Goal: Transaction & Acquisition: Purchase product/service

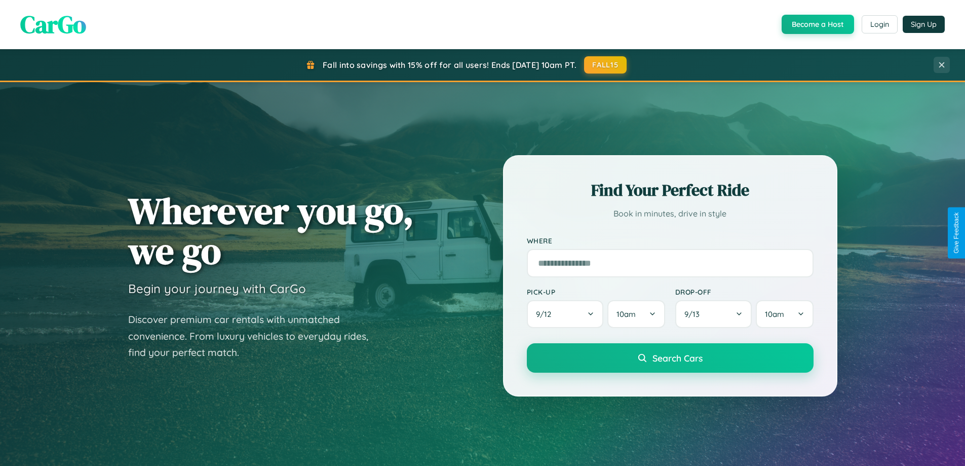
scroll to position [1950, 0]
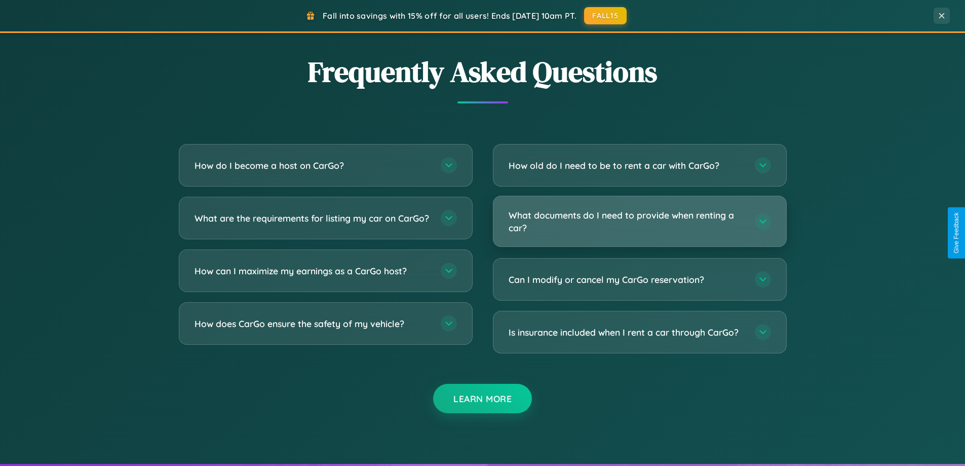
click at [639, 221] on h3 "What documents do I need to provide when renting a car?" at bounding box center [627, 221] width 236 height 25
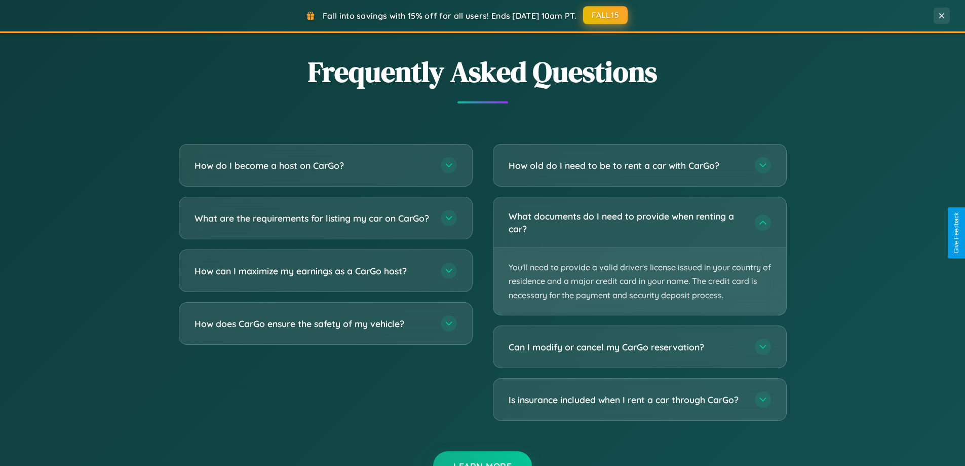
click at [606, 16] on button "FALL15" at bounding box center [605, 15] width 45 height 18
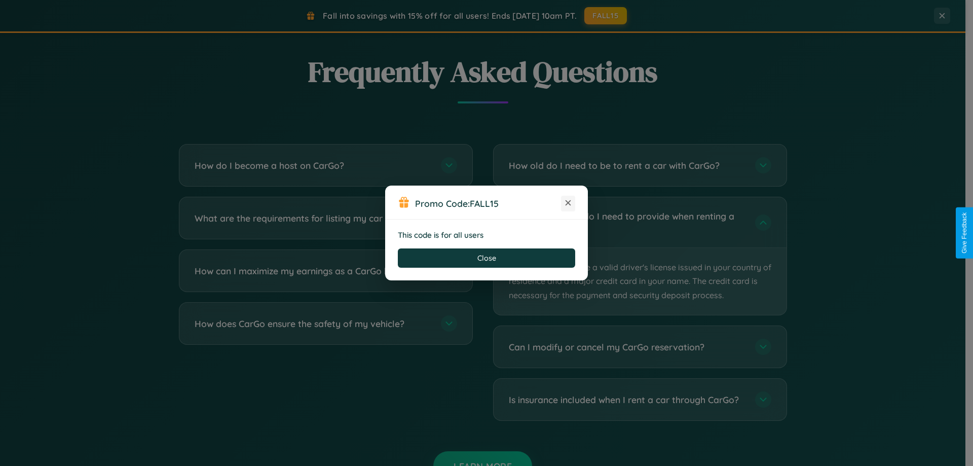
click at [568, 203] on icon at bounding box center [568, 203] width 10 height 10
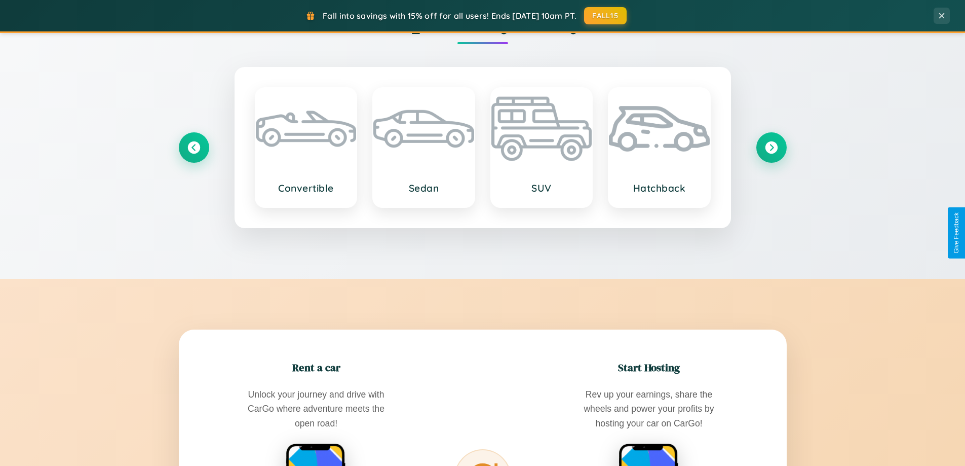
scroll to position [697, 0]
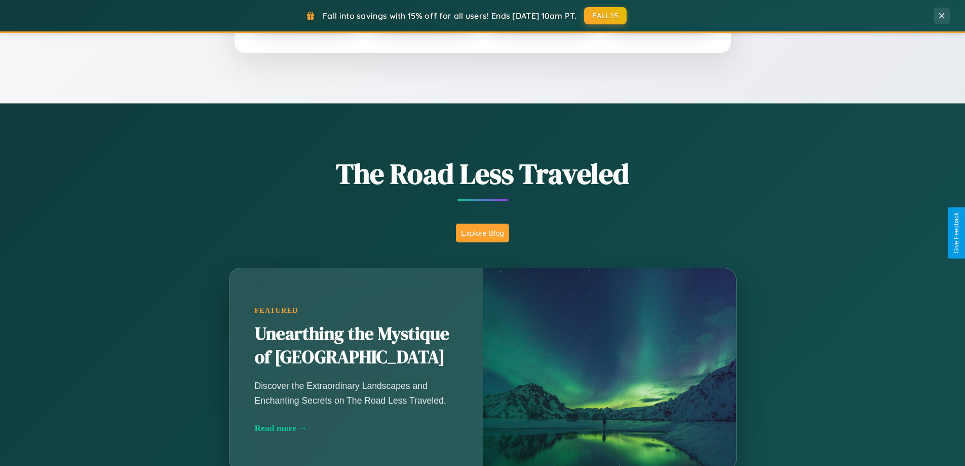
click at [482, 233] on button "Explore Blog" at bounding box center [482, 232] width 53 height 19
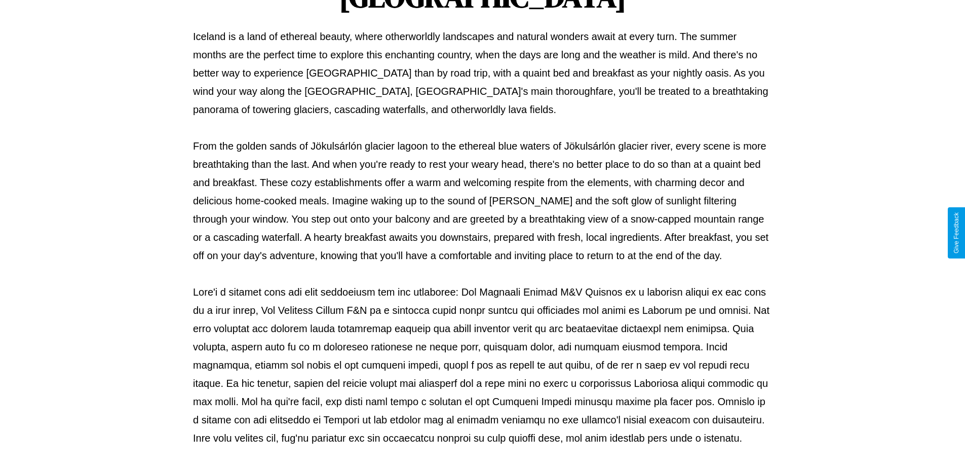
scroll to position [328, 0]
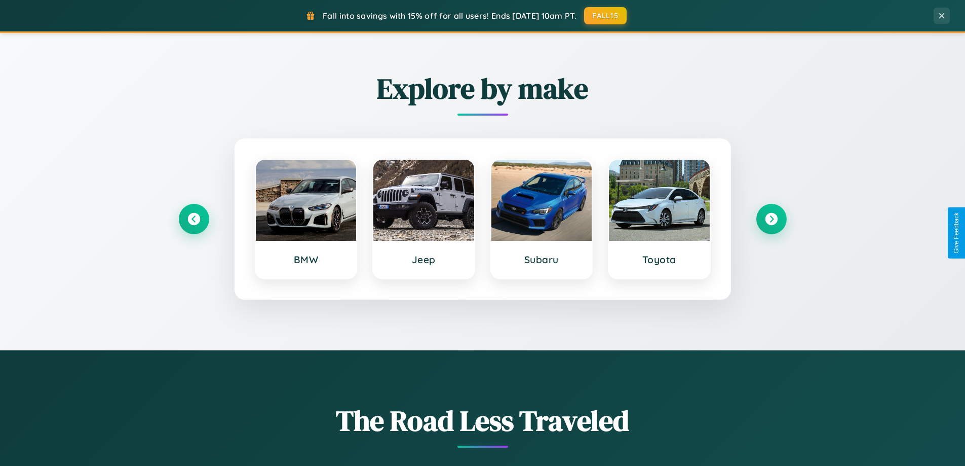
scroll to position [437, 0]
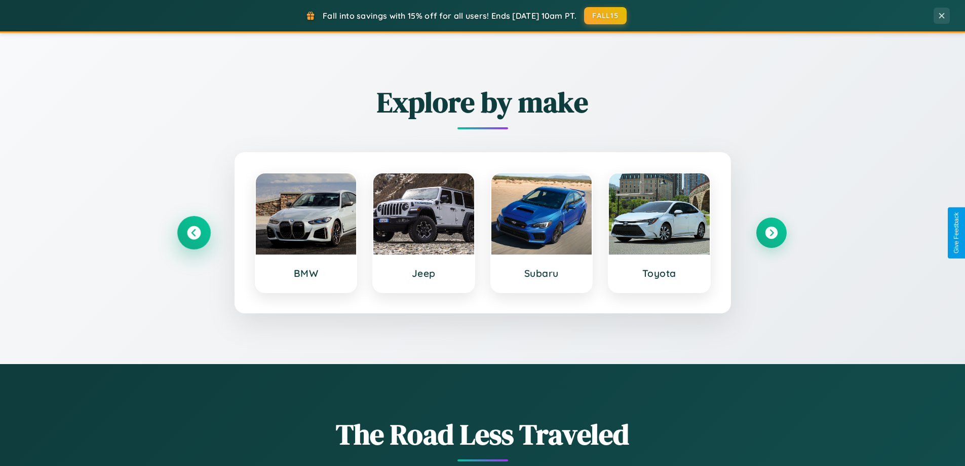
click at [194, 233] on icon at bounding box center [194, 233] width 14 height 14
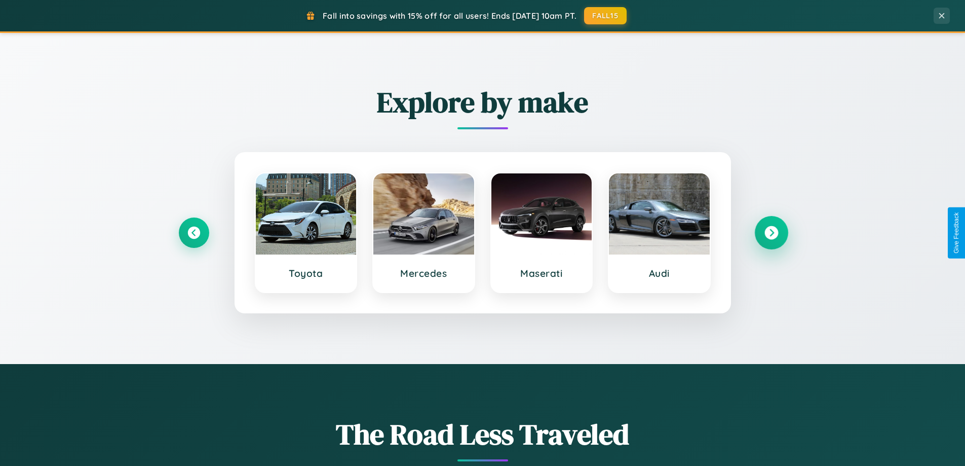
click at [771, 233] on icon at bounding box center [772, 233] width 14 height 14
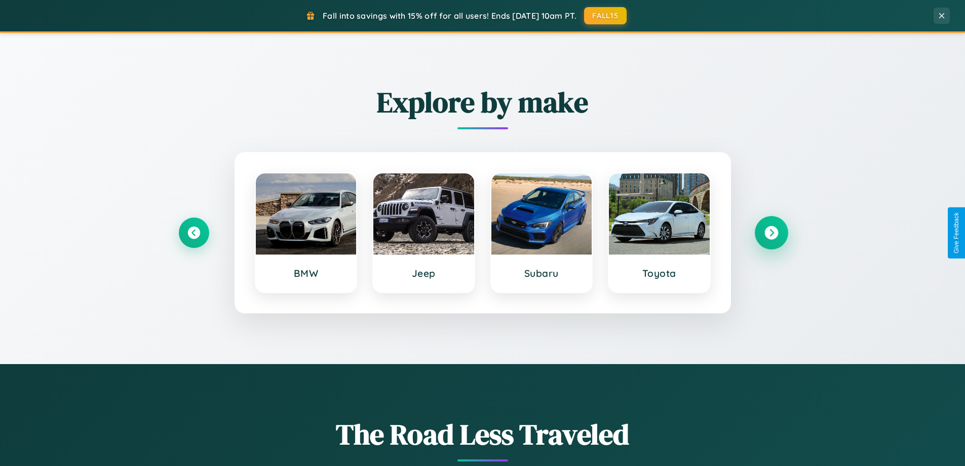
click at [771, 233] on icon at bounding box center [772, 233] width 14 height 14
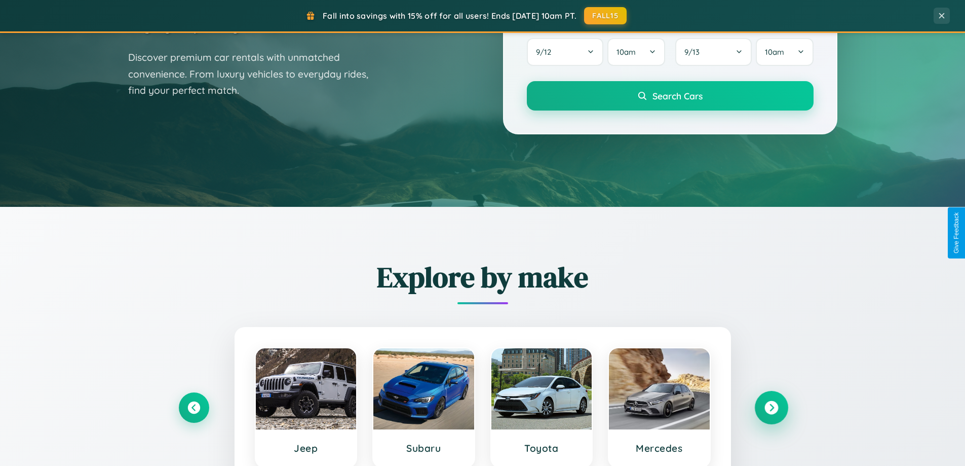
scroll to position [30, 0]
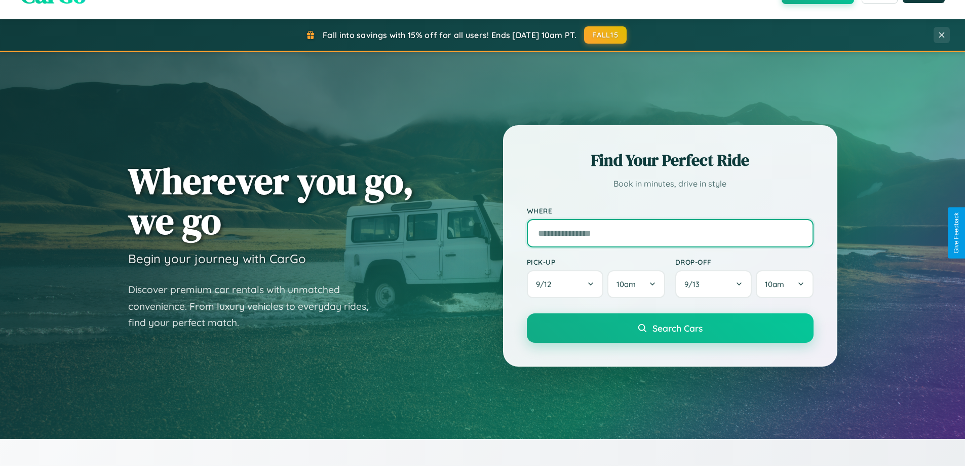
click at [670, 233] on input "text" at bounding box center [670, 233] width 287 height 28
type input "******"
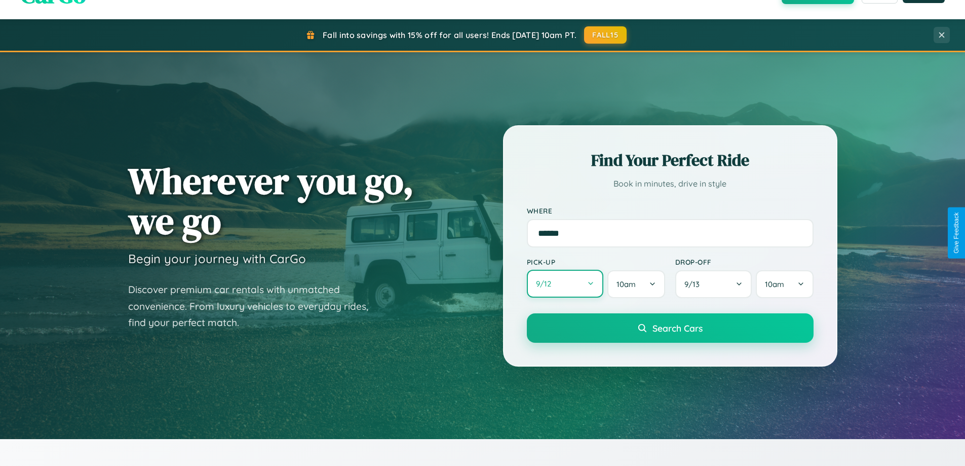
click at [565, 284] on button "9 / 12" at bounding box center [565, 284] width 77 height 28
select select "*"
select select "****"
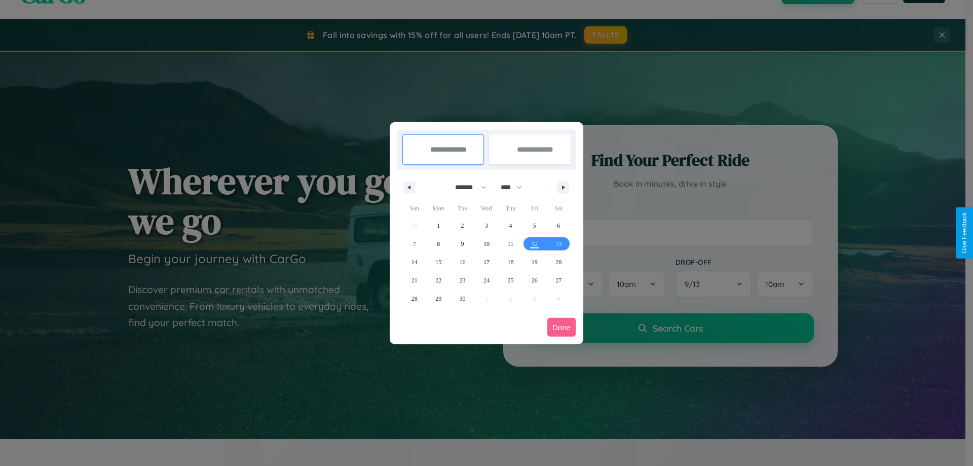
click at [466, 187] on select "******* ******** ***** ***** *** **** **** ****** ********* ******* ******** **…" at bounding box center [468, 187] width 43 height 17
click at [534, 261] on span "19" at bounding box center [535, 262] width 6 height 18
type input "**********"
click at [438, 298] on span "29" at bounding box center [438, 298] width 6 height 18
type input "**********"
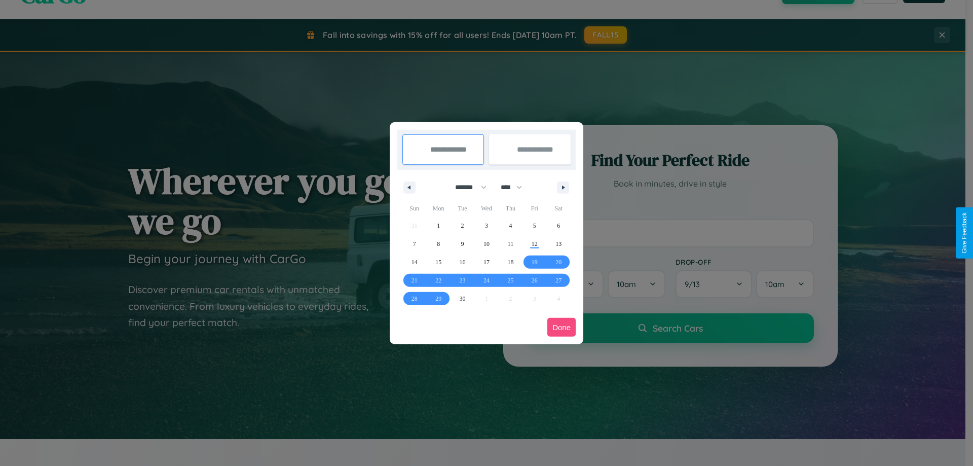
click at [561, 327] on button "Done" at bounding box center [561, 327] width 28 height 19
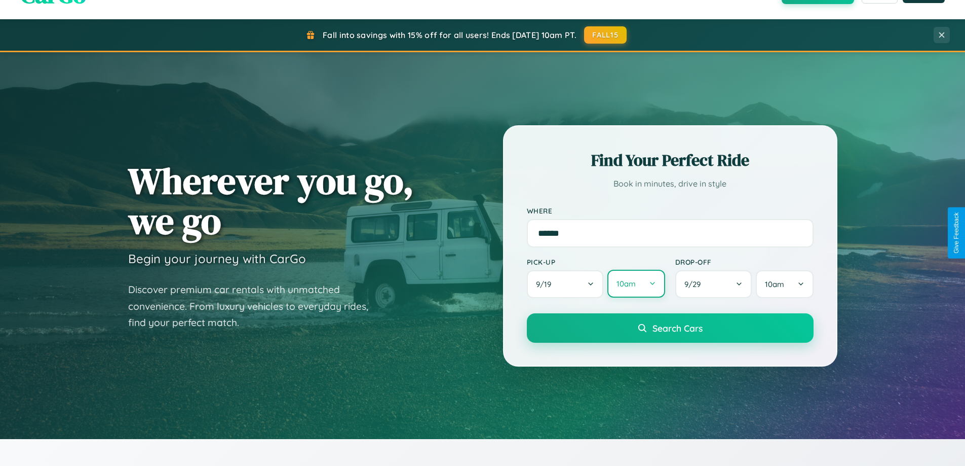
click at [636, 284] on button "10am" at bounding box center [636, 284] width 57 height 28
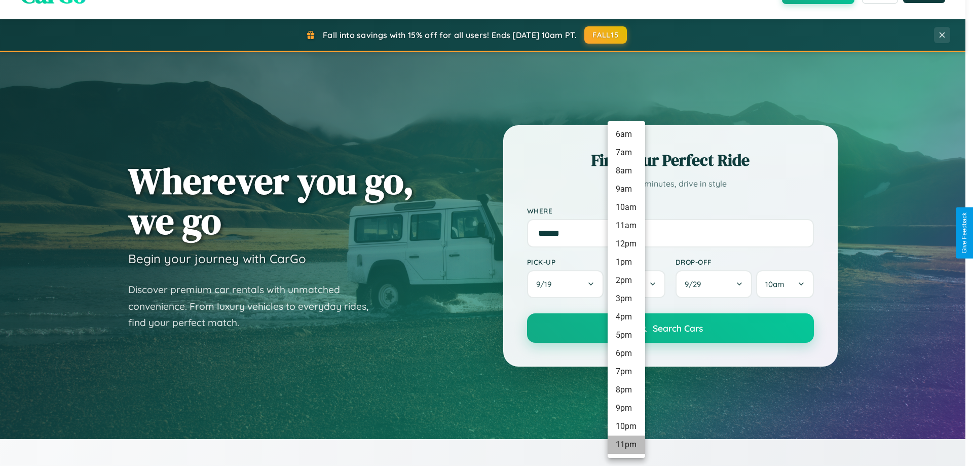
click at [626, 444] on li "11pm" at bounding box center [626, 444] width 37 height 18
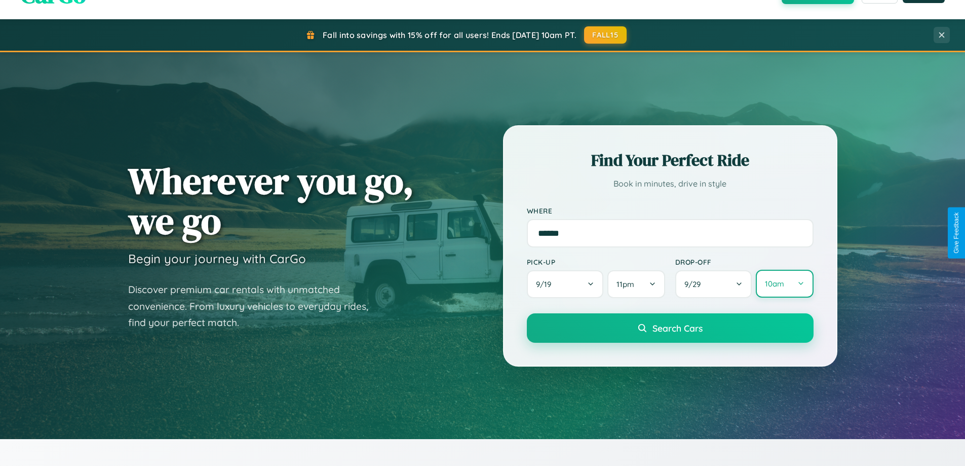
click at [784, 284] on button "10am" at bounding box center [784, 284] width 57 height 28
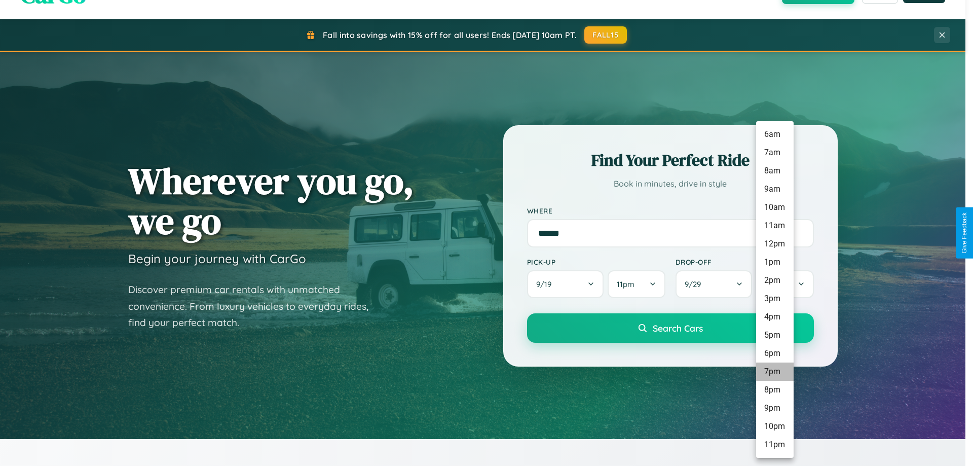
click at [774, 371] on li "7pm" at bounding box center [774, 371] width 37 height 18
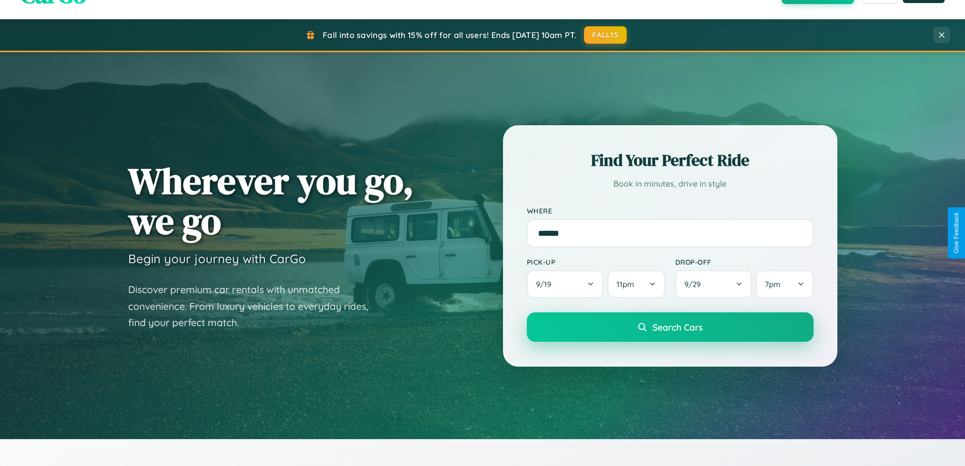
click at [670, 328] on span "Search Cars" at bounding box center [678, 326] width 50 height 11
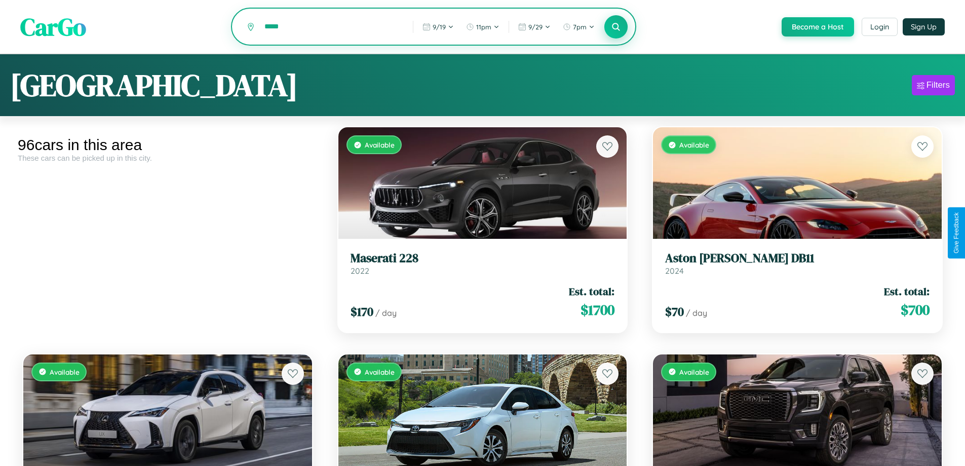
type input "*****"
click at [616, 27] on icon at bounding box center [617, 27] width 10 height 10
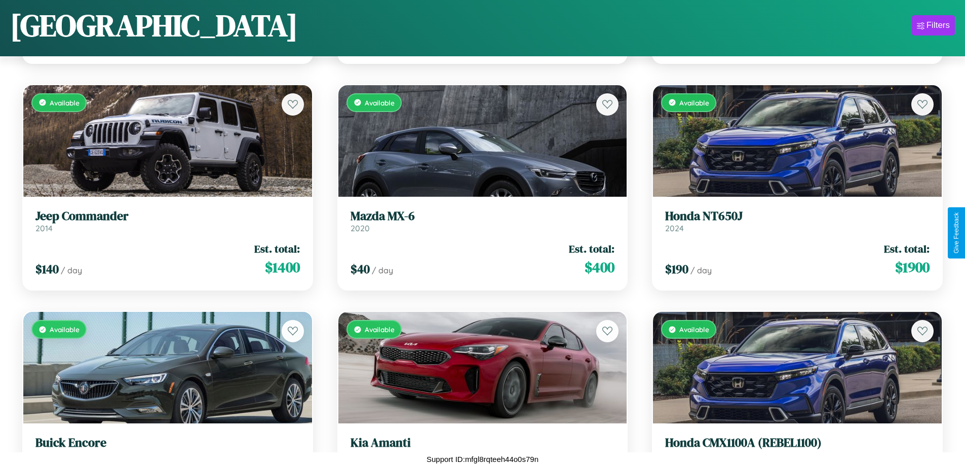
scroll to position [2033, 0]
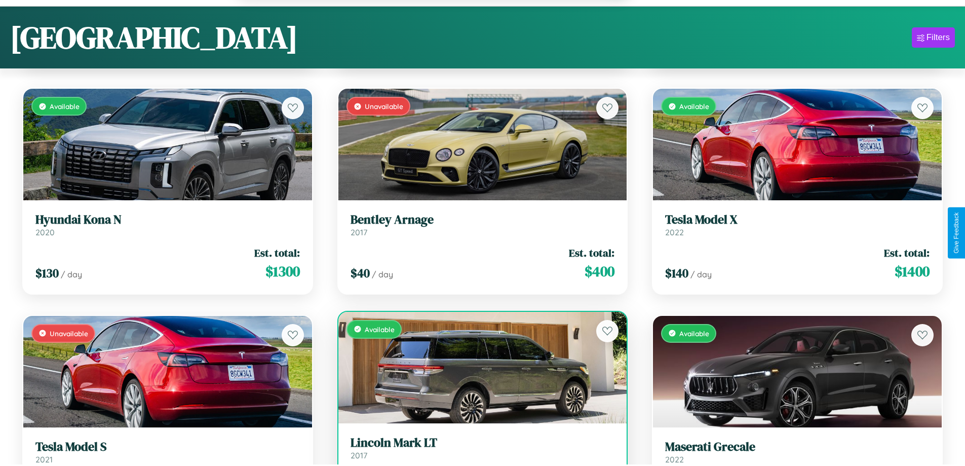
click at [478, 450] on h3 "Lincoln Mark LT" at bounding box center [483, 442] width 264 height 15
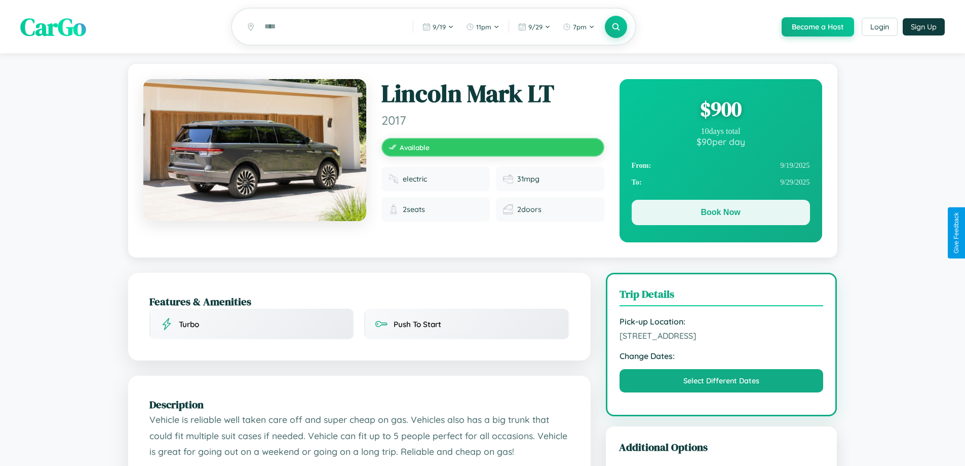
click at [721, 214] on button "Book Now" at bounding box center [721, 212] width 178 height 25
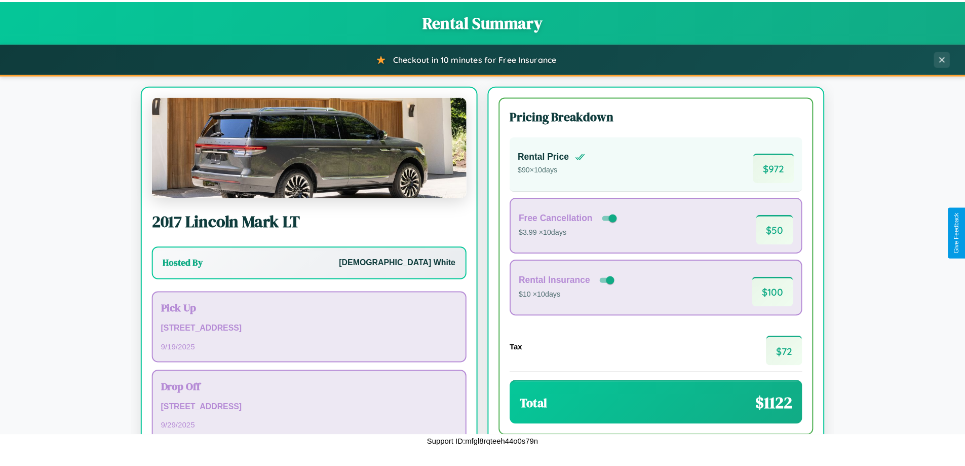
scroll to position [69, 0]
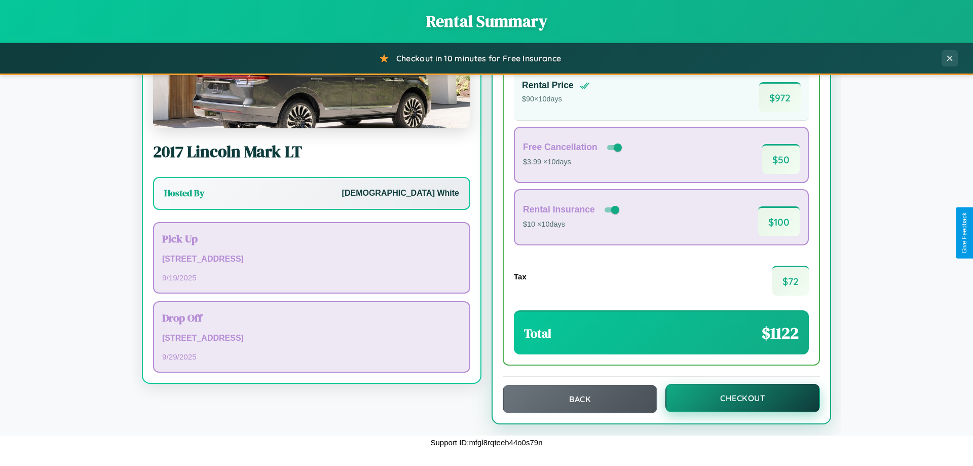
click at [736, 398] on button "Checkout" at bounding box center [742, 398] width 155 height 28
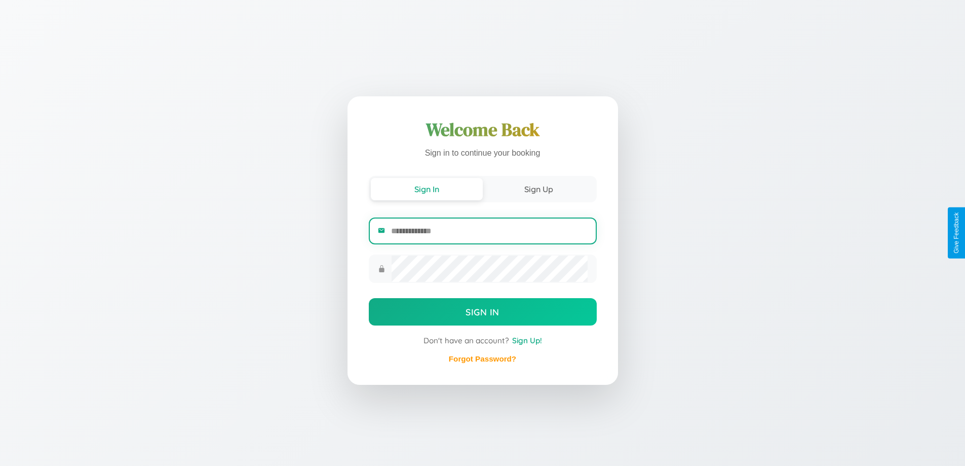
click at [489, 232] on input "email" at bounding box center [489, 230] width 196 height 25
type input "**********"
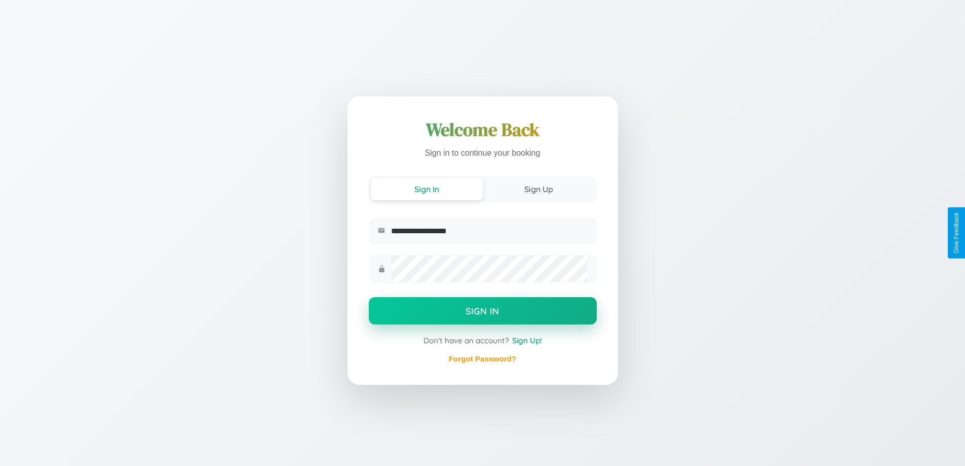
click at [482, 312] on button "Sign In" at bounding box center [483, 310] width 228 height 27
